Goal: Task Accomplishment & Management: Use online tool/utility

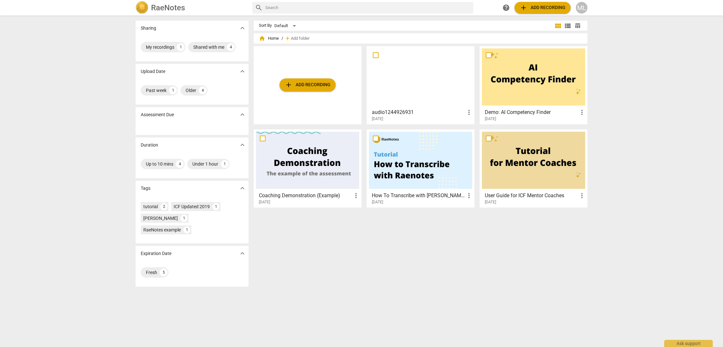
click at [427, 105] on div at bounding box center [420, 76] width 103 height 57
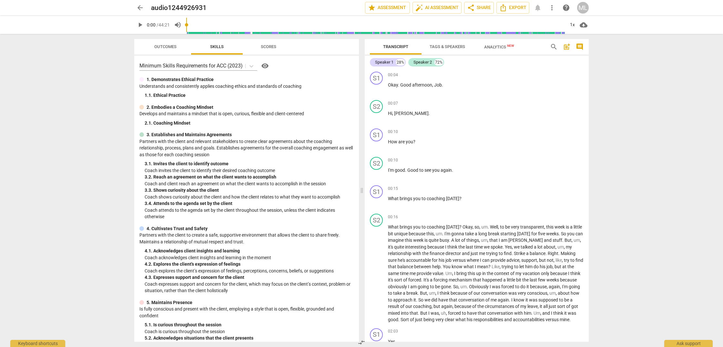
click at [268, 45] on span "Scores" at bounding box center [268, 46] width 15 height 5
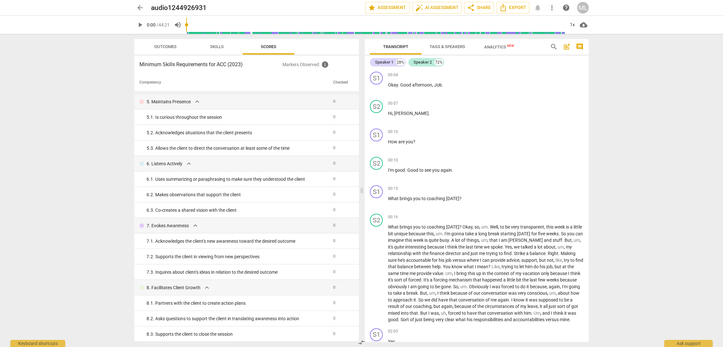
scroll to position [199, 0]
click at [219, 46] on button "Skills" at bounding box center [217, 46] width 52 height 15
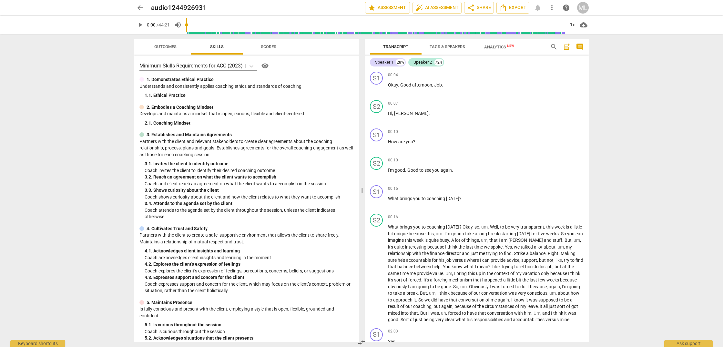
scroll to position [0, 0]
click at [446, 45] on span "Tags & Speakers" at bounding box center [448, 46] width 36 height 5
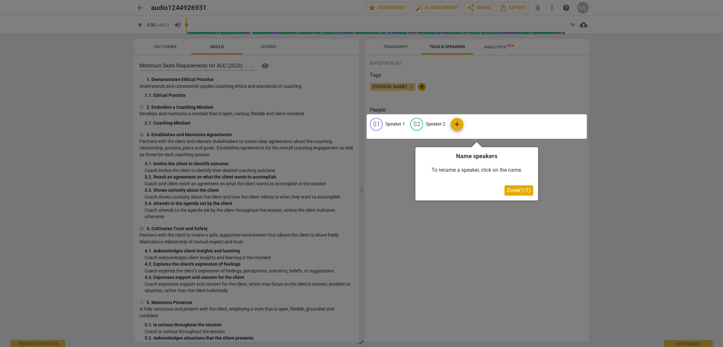
click at [397, 47] on div at bounding box center [361, 173] width 723 height 347
click at [518, 190] on span "Done ( 1 / 1 )" at bounding box center [519, 190] width 24 height 6
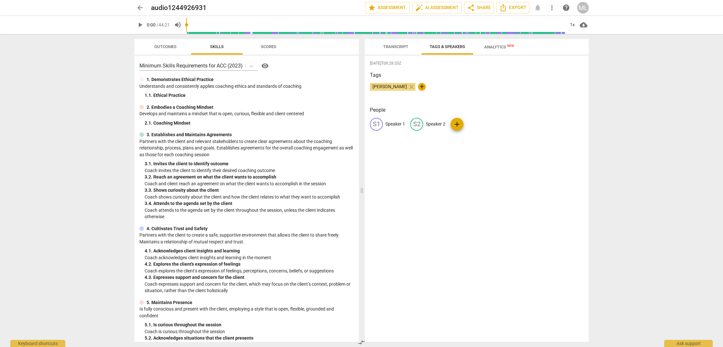
scroll to position [0, 0]
click at [418, 87] on span "+" at bounding box center [422, 87] width 8 height 8
click at [454, 87] on span "check" at bounding box center [458, 87] width 8 height 8
click at [501, 45] on span "Analytics New" at bounding box center [499, 47] width 30 height 5
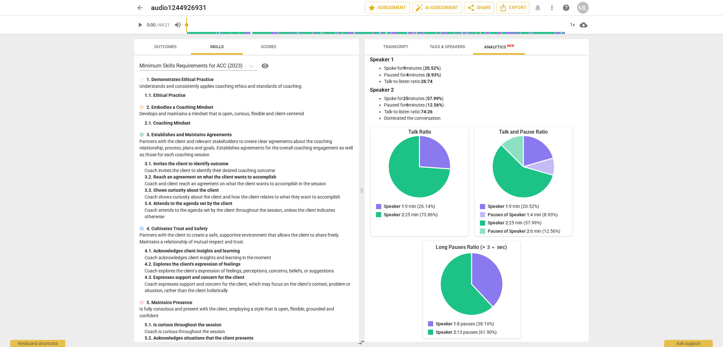
scroll to position [3, 0]
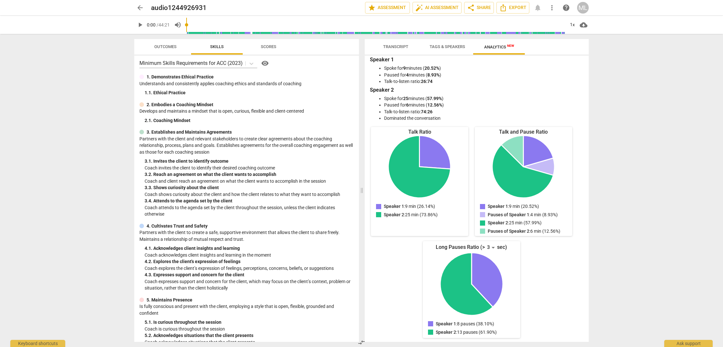
click at [396, 46] on span "Transcript" at bounding box center [395, 46] width 25 height 5
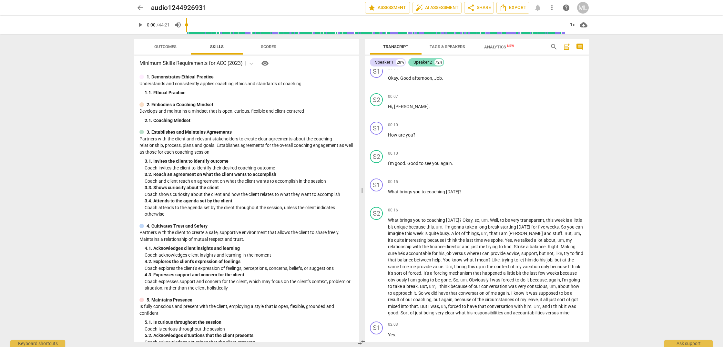
scroll to position [11, 0]
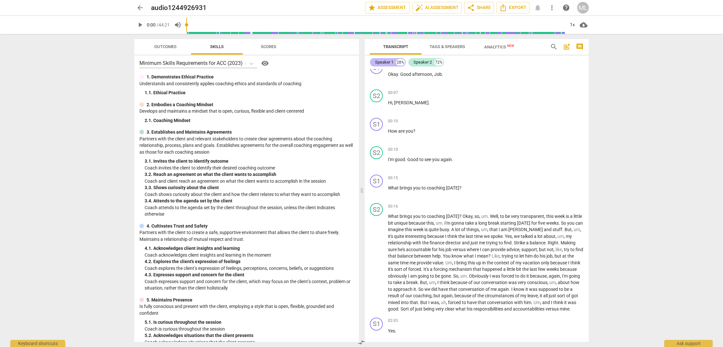
click at [390, 62] on div "Speaker 1" at bounding box center [384, 62] width 18 height 6
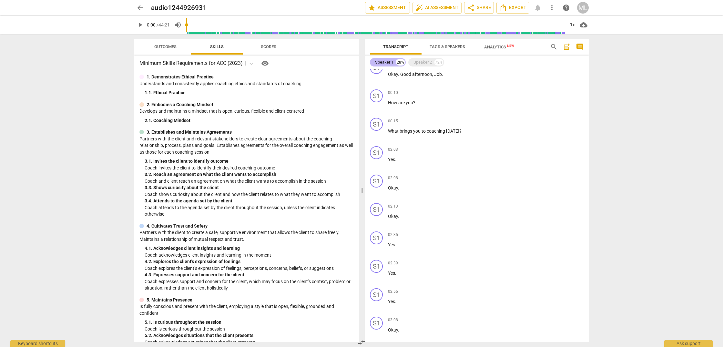
scroll to position [0, 0]
click at [390, 62] on div "Speaker 1" at bounding box center [384, 62] width 18 height 6
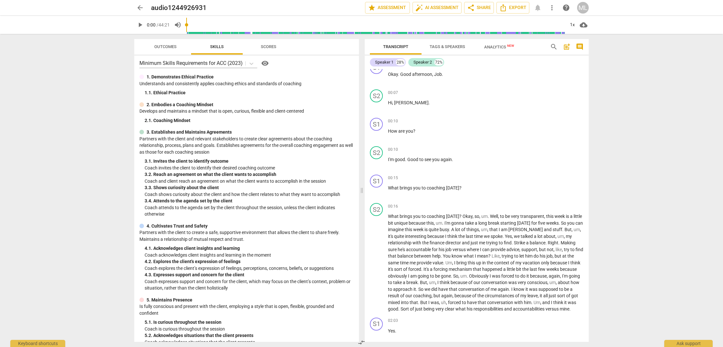
click at [579, 46] on span "comment" at bounding box center [580, 47] width 8 height 8
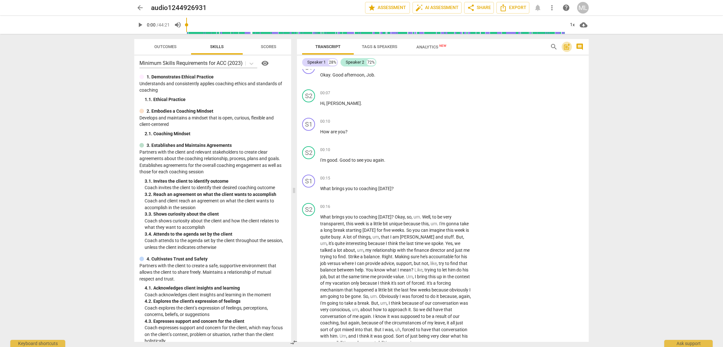
click at [565, 47] on span "post_add" at bounding box center [567, 47] width 8 height 8
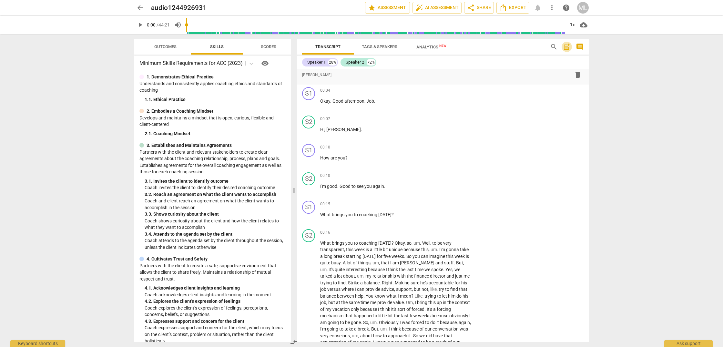
click at [565, 47] on span "post_add" at bounding box center [567, 47] width 8 height 8
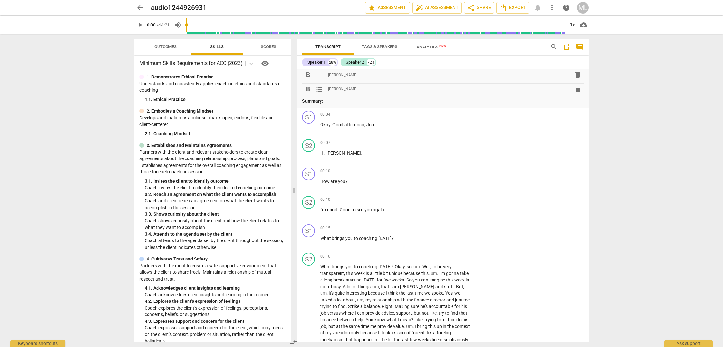
click at [576, 75] on span "delete" at bounding box center [578, 75] width 8 height 8
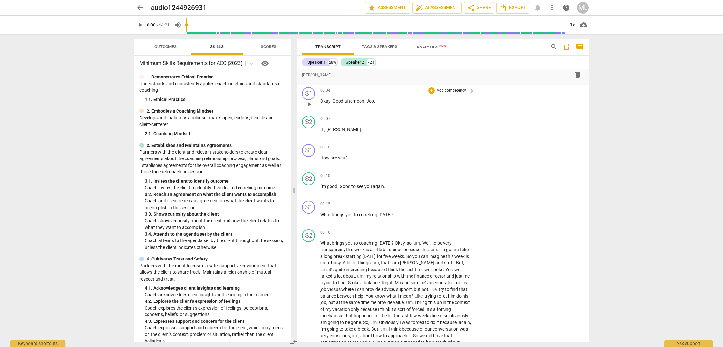
click at [576, 74] on span "delete" at bounding box center [578, 75] width 8 height 8
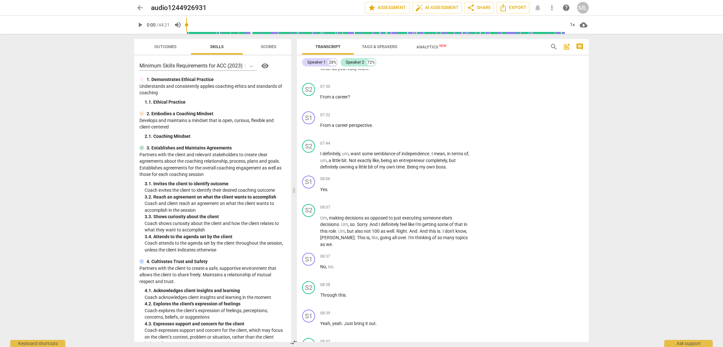
click at [163, 45] on span "Outcomes" at bounding box center [165, 46] width 22 height 5
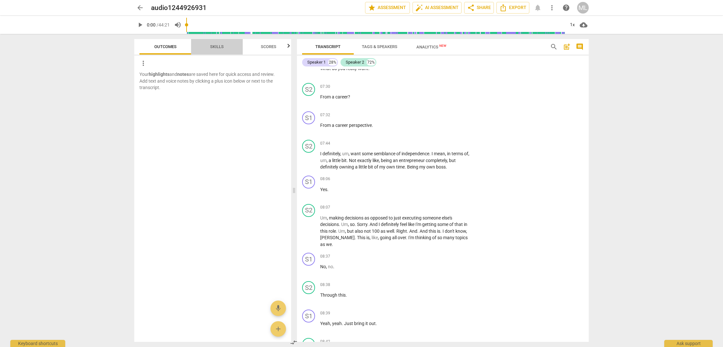
click at [219, 46] on span "Skills" at bounding box center [217, 46] width 14 height 5
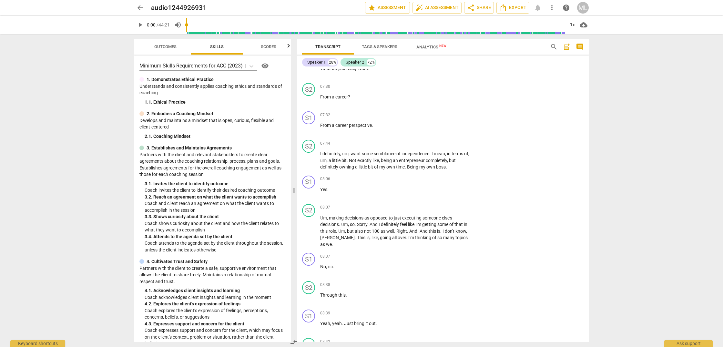
scroll to position [0, 3]
click at [269, 46] on span "Scores" at bounding box center [265, 46] width 15 height 5
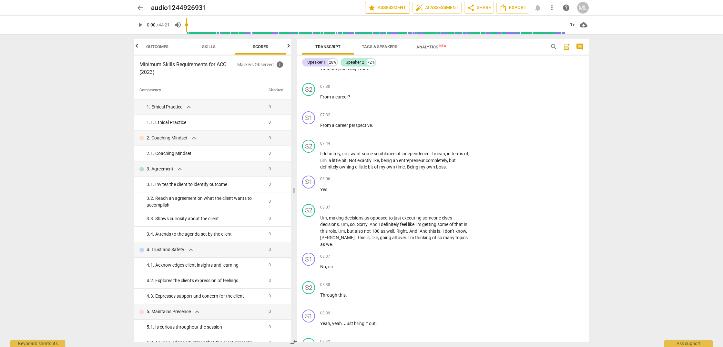
scroll to position [0, 8]
click at [382, 9] on span "star Assessment" at bounding box center [387, 8] width 39 height 8
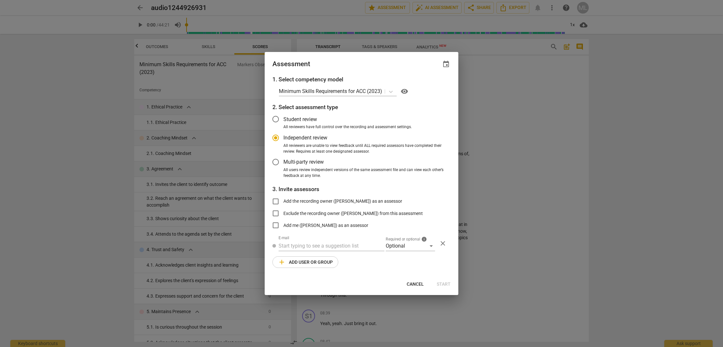
click at [413, 281] on span "Cancel" at bounding box center [415, 284] width 17 height 6
radio input "false"
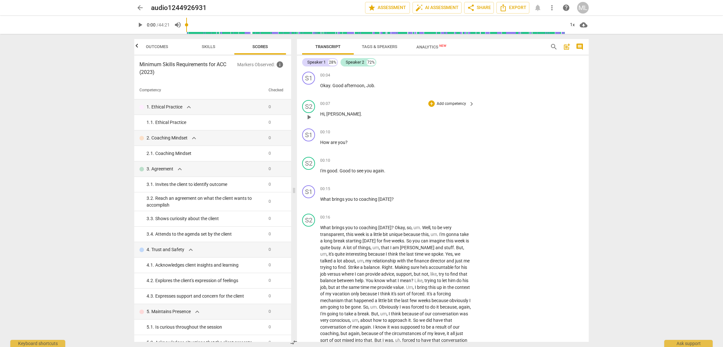
scroll to position [1, 0]
click at [515, 7] on span "Export" at bounding box center [512, 8] width 27 height 8
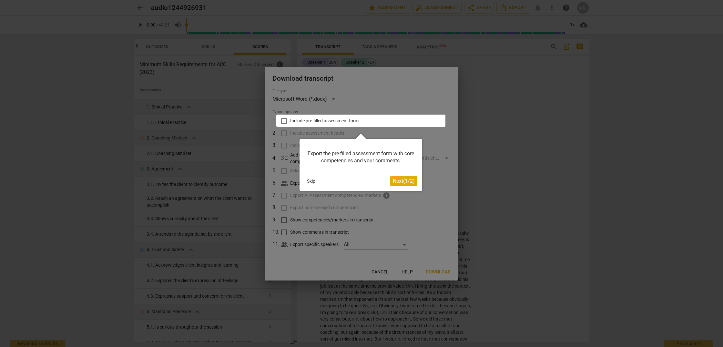
click at [401, 182] on span "Next ( 1 / 2 )" at bounding box center [404, 181] width 22 height 6
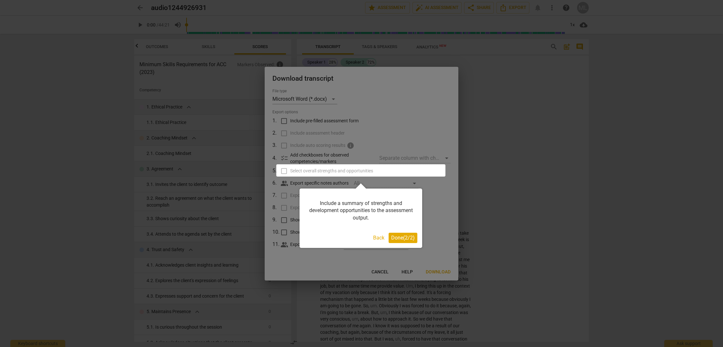
click at [410, 238] on span "Done ( 2 / 2 )" at bounding box center [403, 238] width 24 height 6
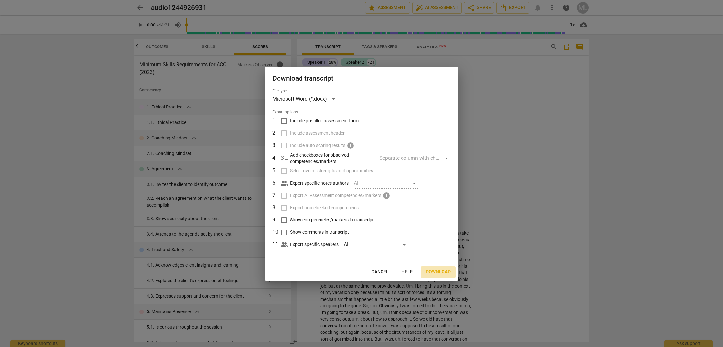
click at [442, 272] on span "Download" at bounding box center [438, 272] width 25 height 6
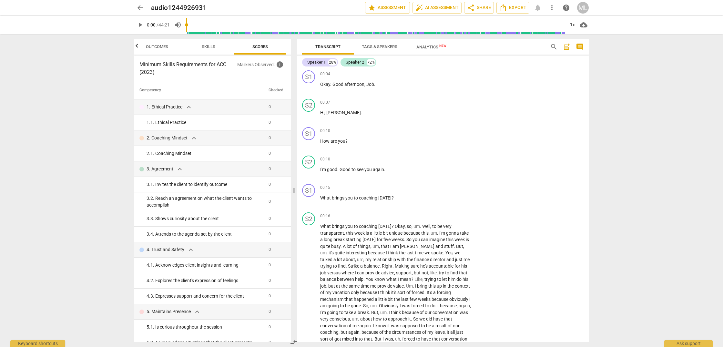
scroll to position [0, 0]
click at [440, 7] on span "auto_fix_high AI Assessment" at bounding box center [436, 8] width 43 height 8
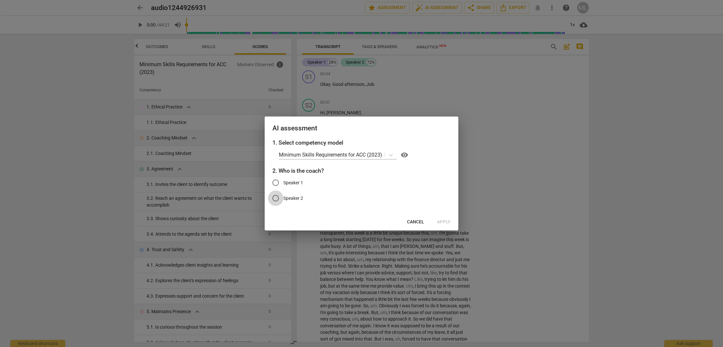
click at [278, 196] on input "Speaker 2" at bounding box center [275, 197] width 15 height 15
radio input "true"
click at [276, 180] on input "Speaker 1" at bounding box center [275, 182] width 15 height 15
radio input "true"
radio input "false"
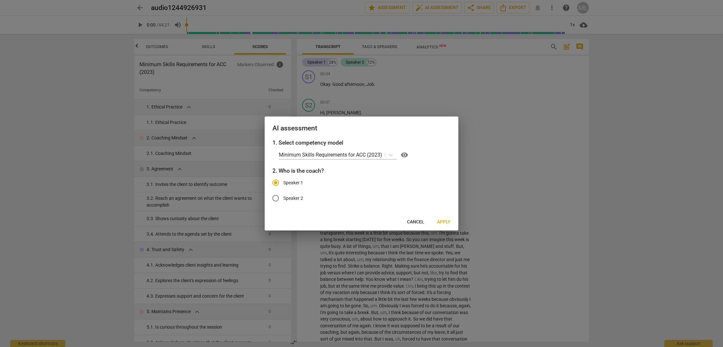
click at [446, 218] on button "Apply" at bounding box center [444, 222] width 24 height 12
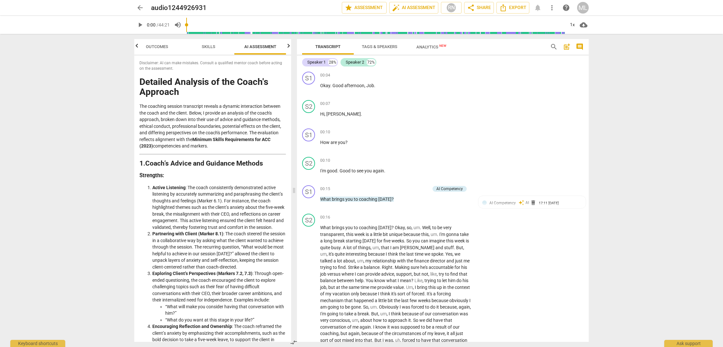
click at [141, 26] on span "play_arrow" at bounding box center [140, 25] width 8 height 8
click at [141, 26] on span "pause" at bounding box center [140, 25] width 8 height 8
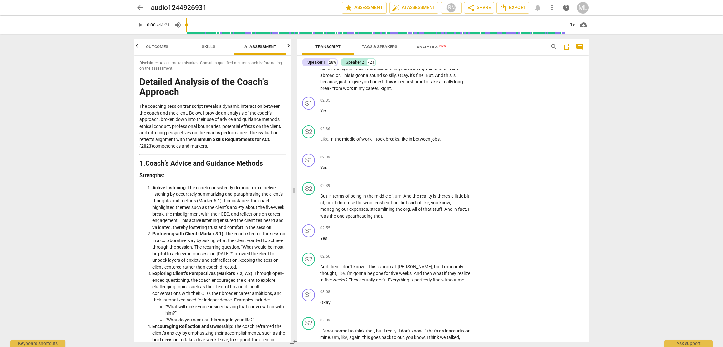
drag, startPoint x: 188, startPoint y: 26, endPoint x: 181, endPoint y: 26, distance: 7.1
type input "0"
click at [181, 26] on div "play_arrow 0:00 / 44:21 volume_up 1x cloud_download" at bounding box center [361, 25] width 455 height 18
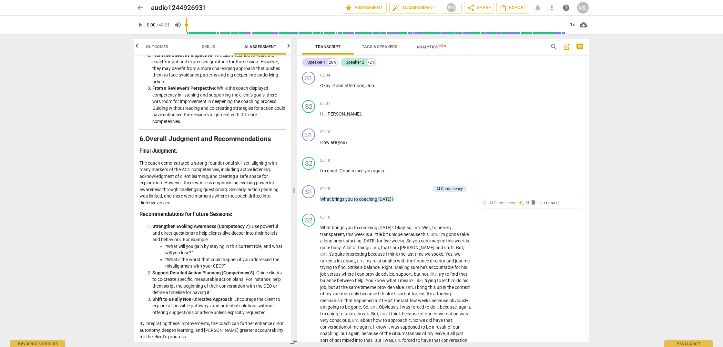
scroll to position [0, 0]
